Goal: Task Accomplishment & Management: Use online tool/utility

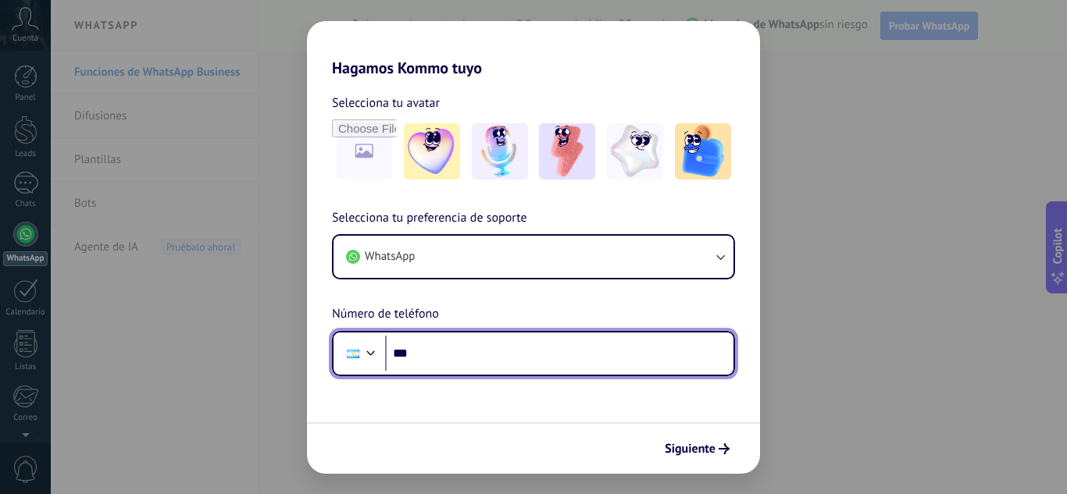
click at [523, 352] on input "***" at bounding box center [559, 354] width 348 height 36
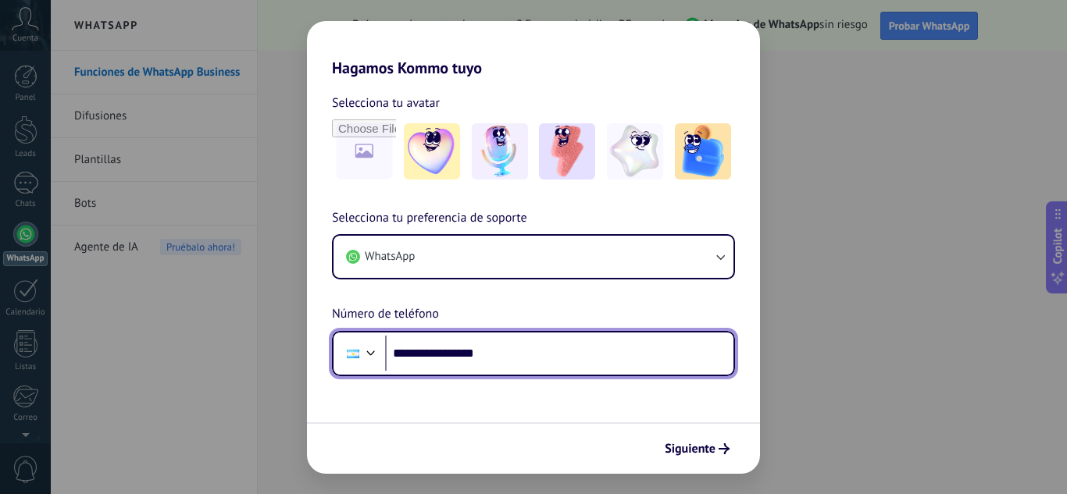
type input "**********"
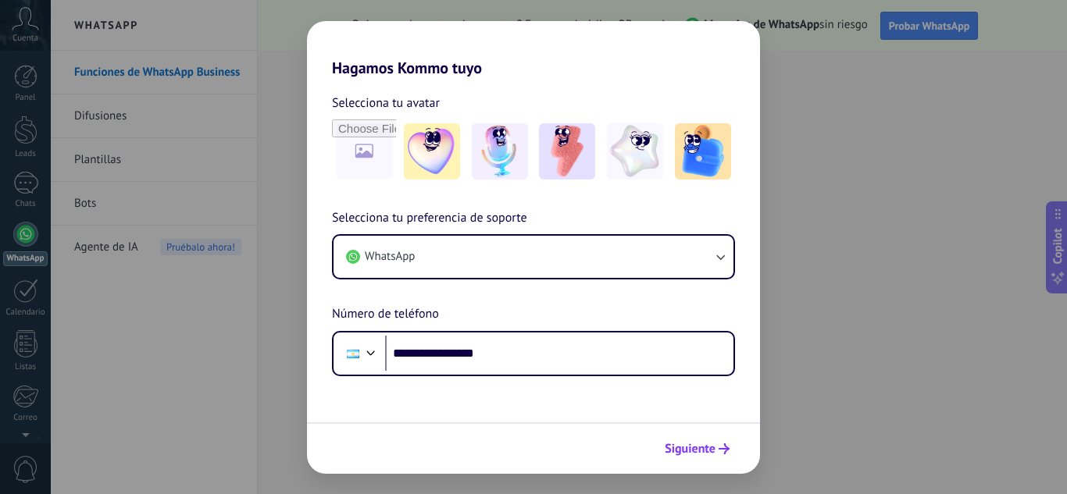
click at [702, 451] on span "Siguiente" at bounding box center [690, 449] width 51 height 11
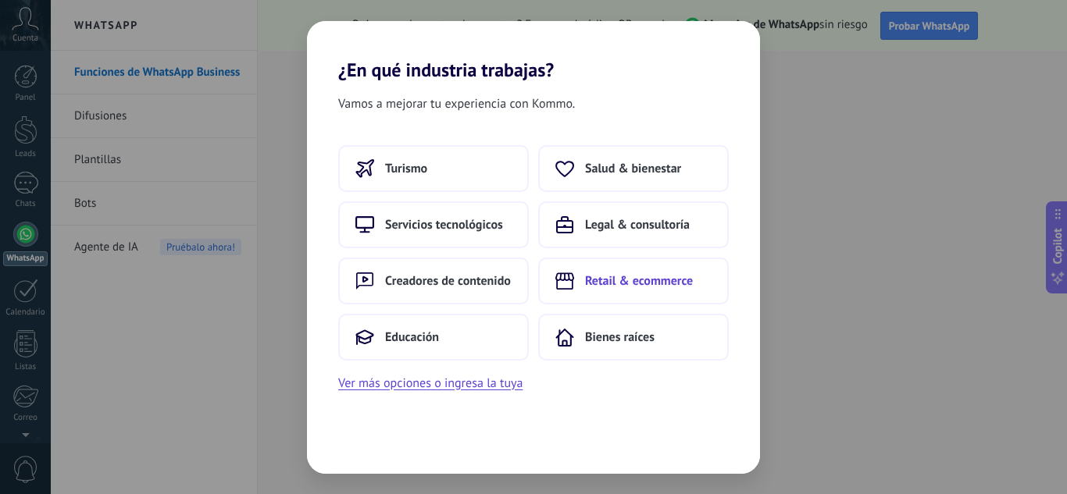
click at [608, 273] on span "Retail & ecommerce" at bounding box center [639, 281] width 108 height 16
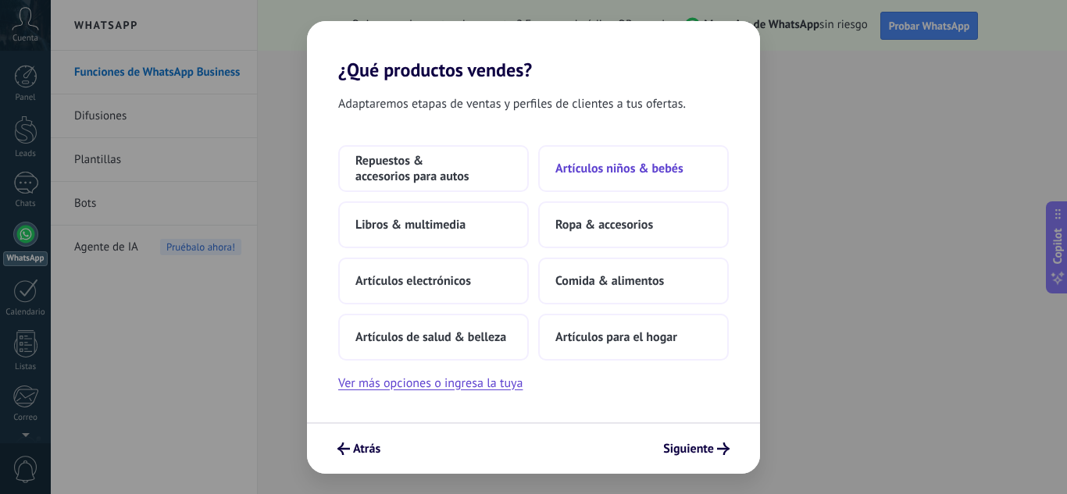
click at [609, 175] on span "Artículos niños & bebés" at bounding box center [619, 169] width 128 height 16
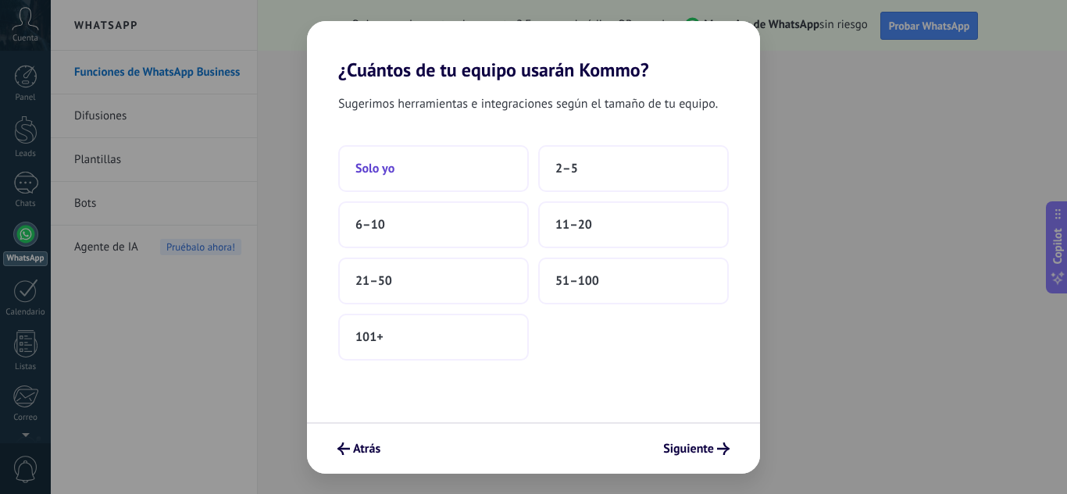
click at [494, 175] on button "Solo yo" at bounding box center [433, 168] width 191 height 47
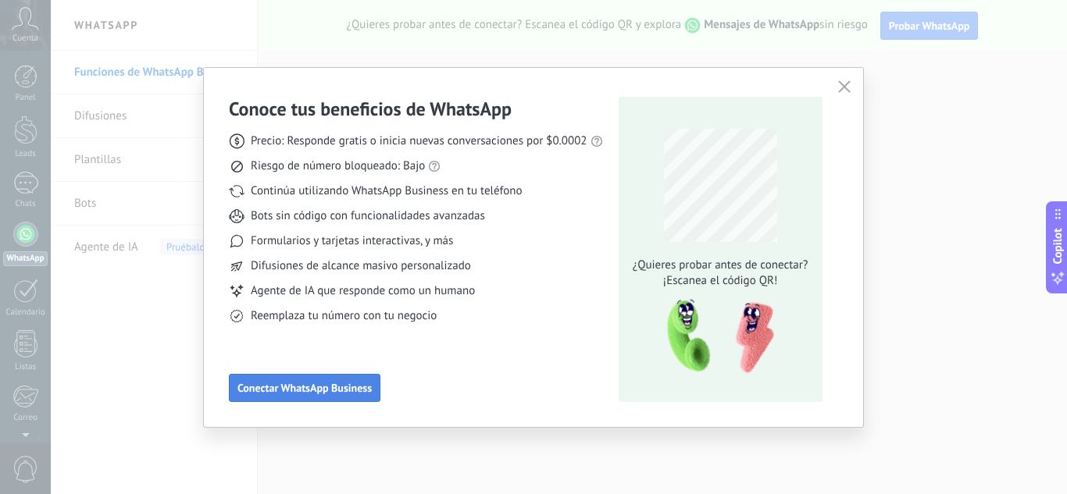
click at [335, 393] on span "Conectar WhatsApp Business" at bounding box center [304, 388] width 134 height 11
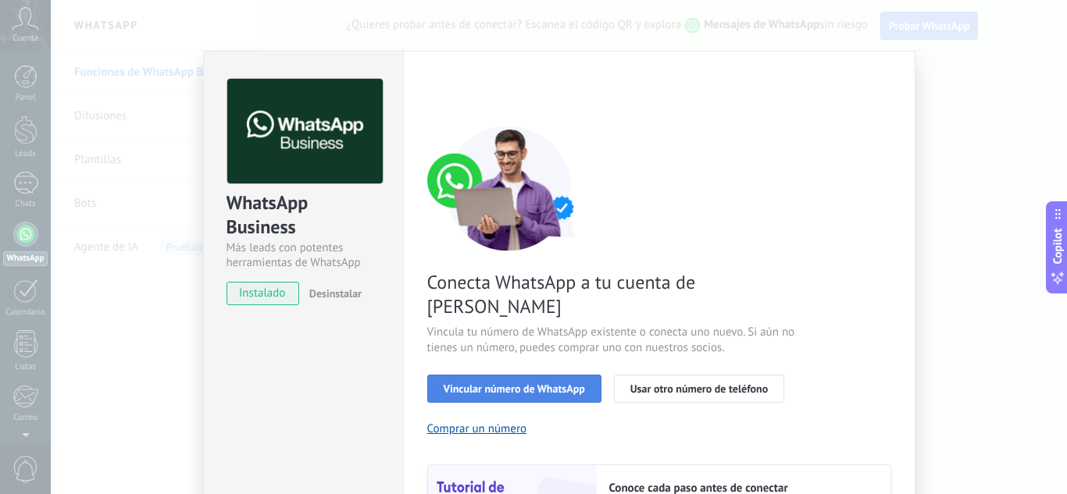
click at [505, 384] on span "Vincular número de WhatsApp" at bounding box center [514, 389] width 141 height 11
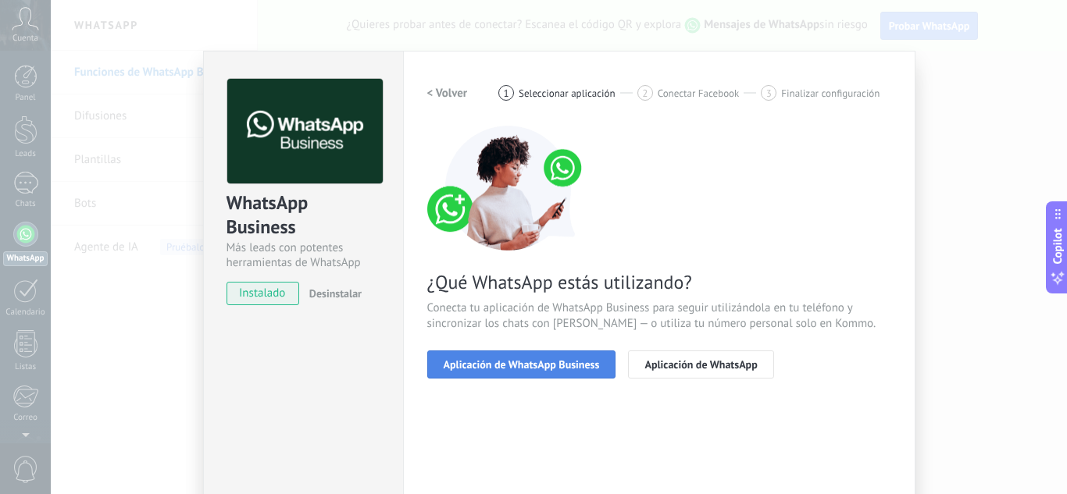
click at [504, 366] on span "Aplicación de WhatsApp Business" at bounding box center [522, 364] width 156 height 11
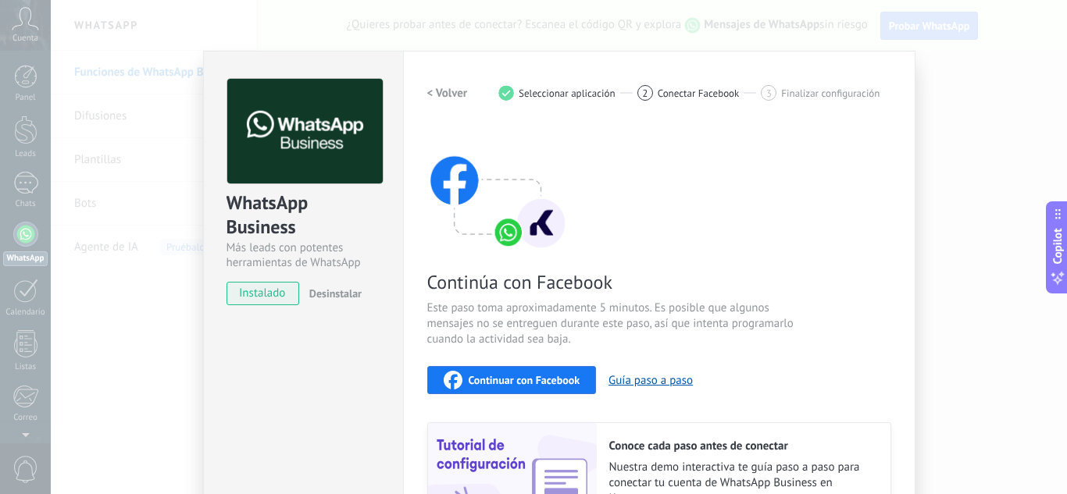
click at [506, 384] on span "Continuar con Facebook" at bounding box center [525, 380] width 112 height 11
click at [861, 206] on div "Continúa con Facebook Este paso toma aproximadamente 5 minutos. Es posible que …" at bounding box center [659, 337] width 464 height 422
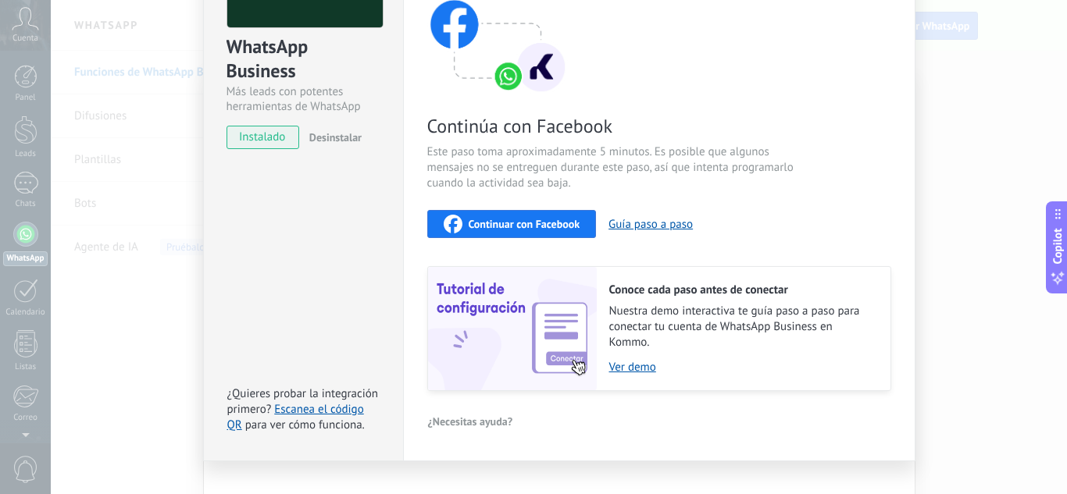
scroll to position [181, 0]
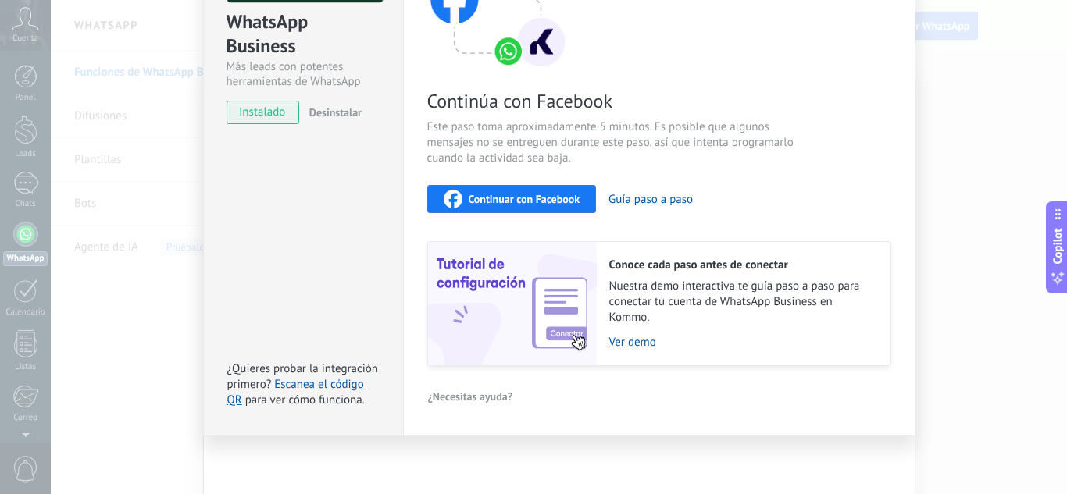
click at [1015, 45] on div "WhatsApp Business Más leads con potentes herramientas de WhatsApp instalado Des…" at bounding box center [559, 247] width 1016 height 494
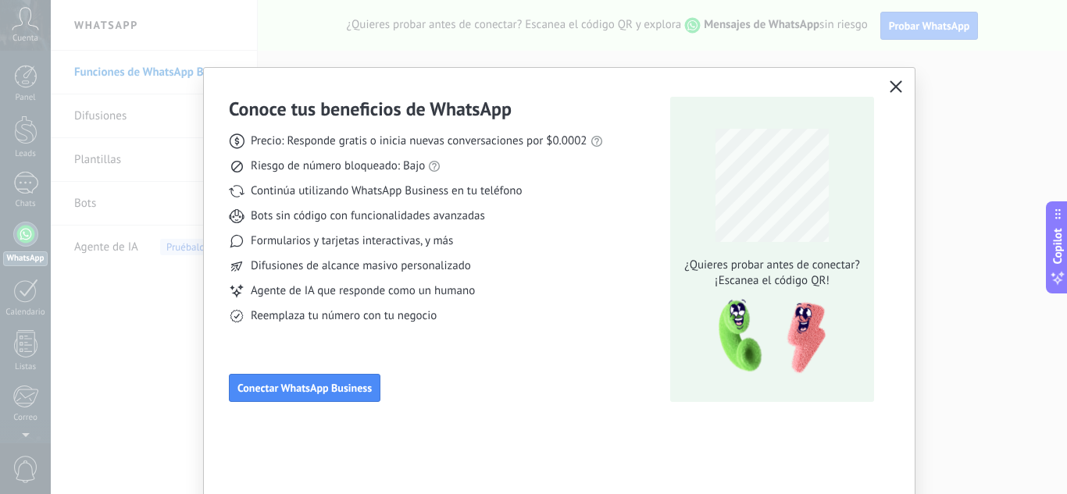
click at [992, 111] on div "Conoce tus beneficios de WhatsApp Precio: Responde gratis o inicia nuevas conve…" at bounding box center [533, 247] width 1067 height 494
click at [882, 87] on div "Conoce tus beneficios de WhatsApp Precio: Responde gratis o inicia nuevas conve…" at bounding box center [559, 247] width 711 height 359
click at [894, 85] on icon "button" at bounding box center [896, 86] width 12 height 12
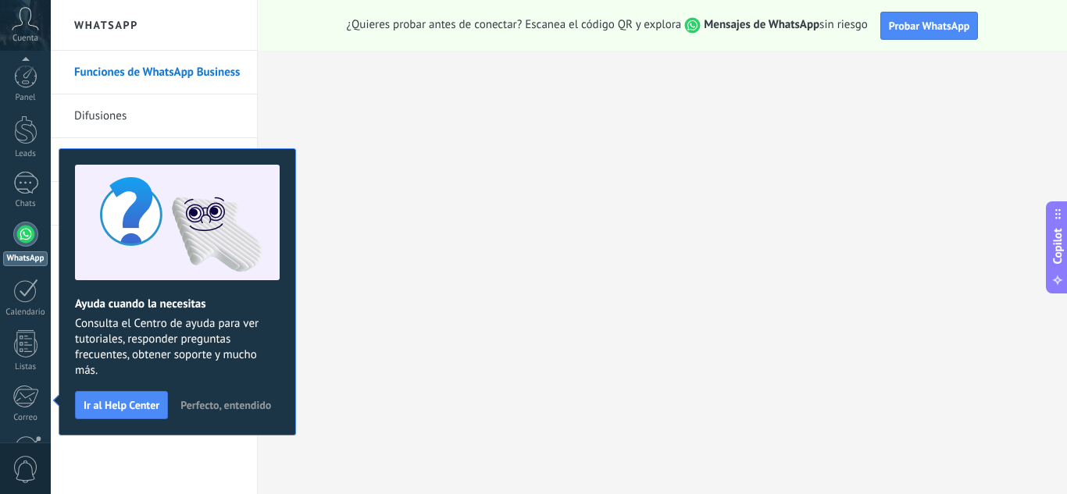
scroll to position [155, 0]
